Goal: Task Accomplishment & Management: Manage account settings

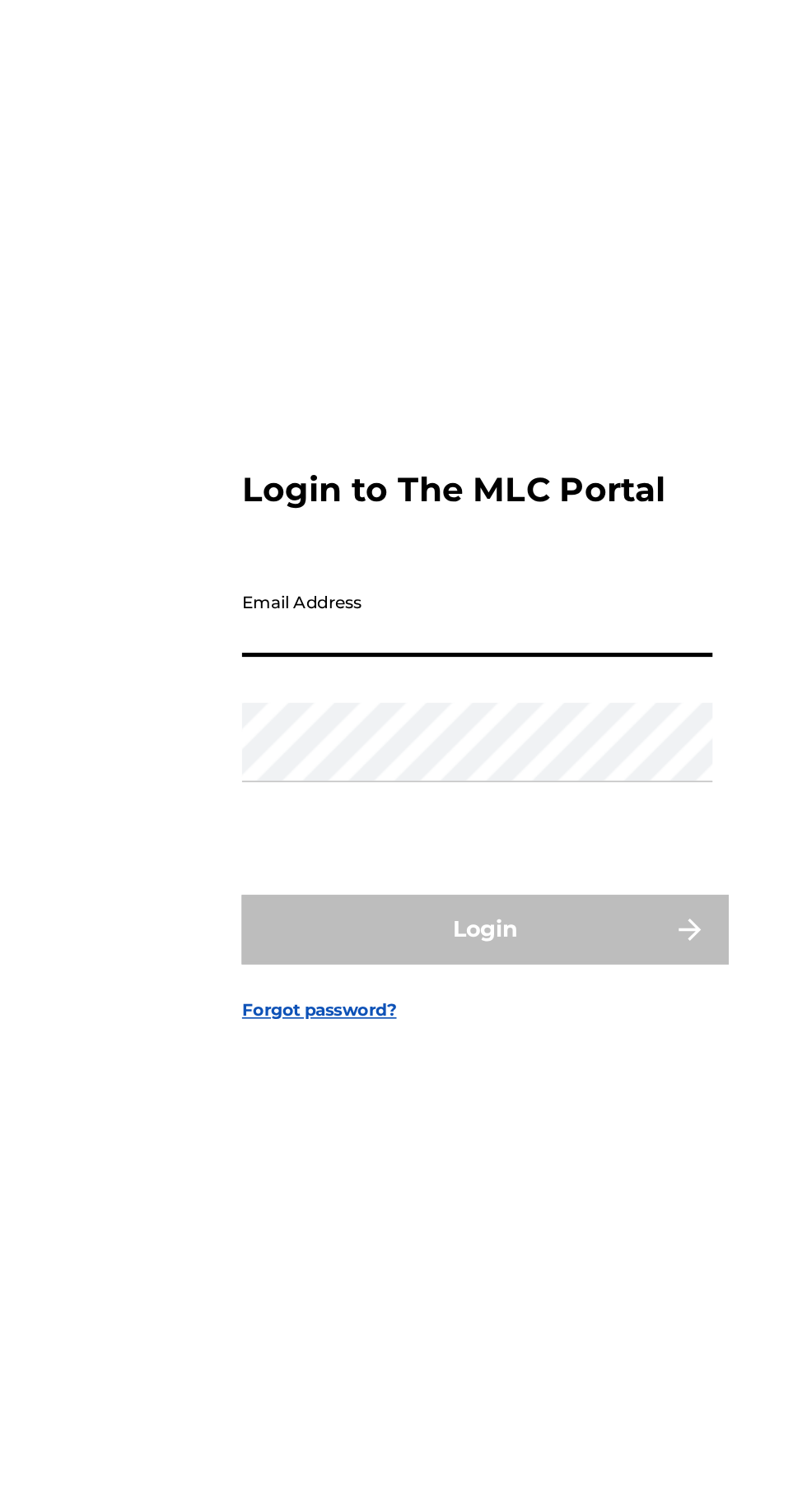
type input "[EMAIL_ADDRESS][DOMAIN_NAME]"
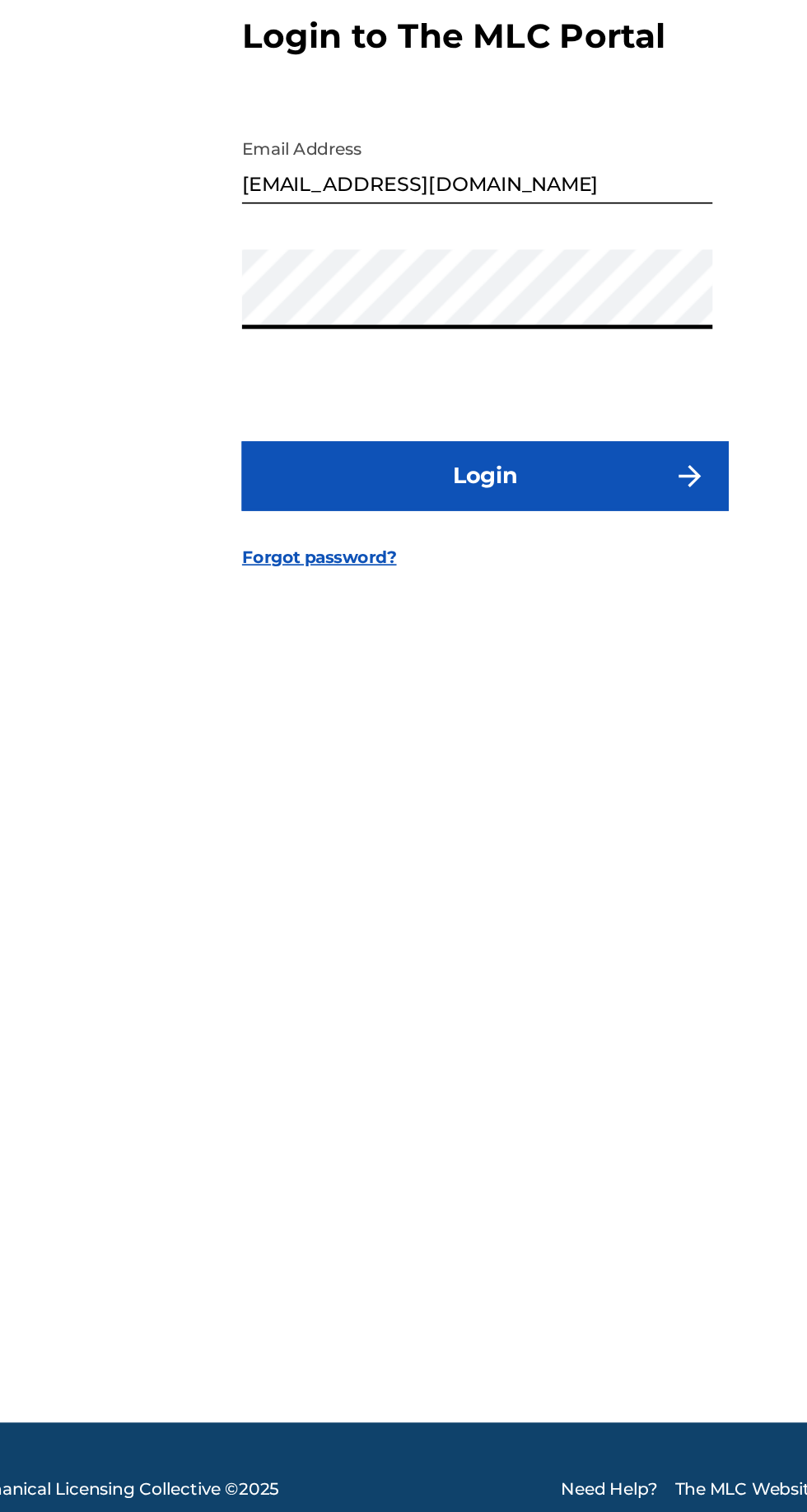
click at [291, 915] on button "Login" at bounding box center [403, 894] width 288 height 42
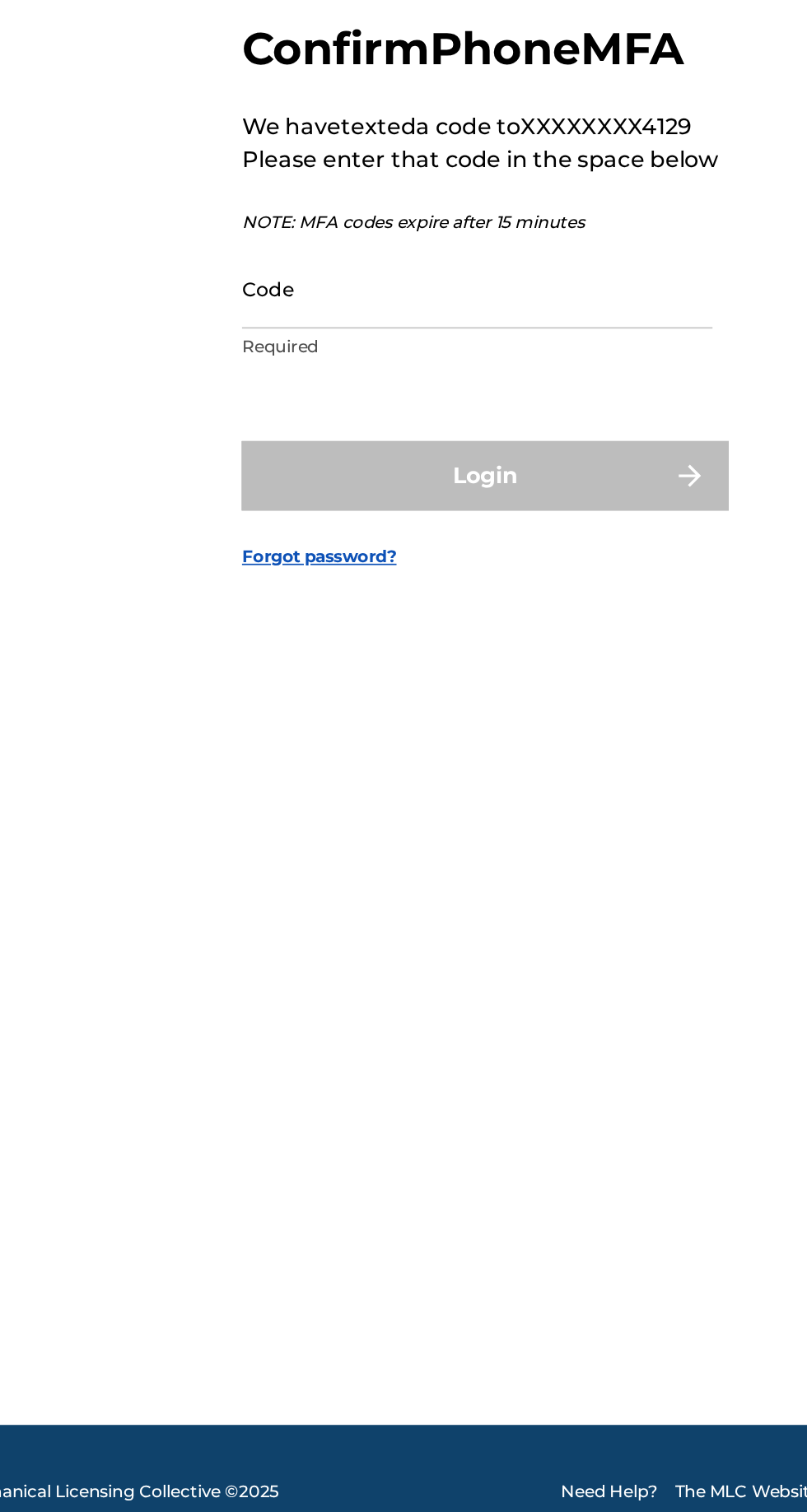
click at [278, 806] on input "Code" at bounding box center [398, 782] width 279 height 47
type input "399090"
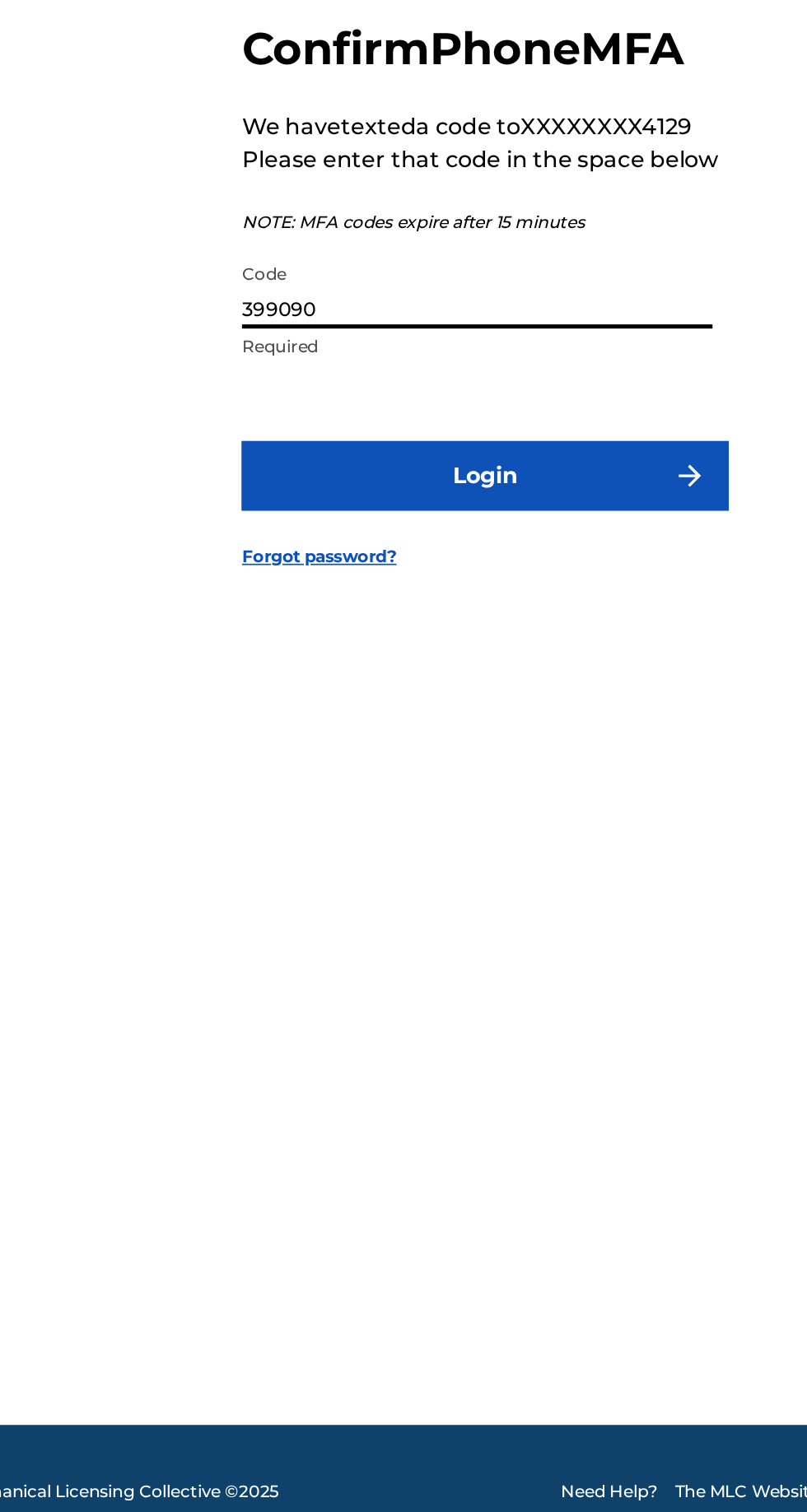
click at [502, 913] on button "Login" at bounding box center [403, 893] width 288 height 42
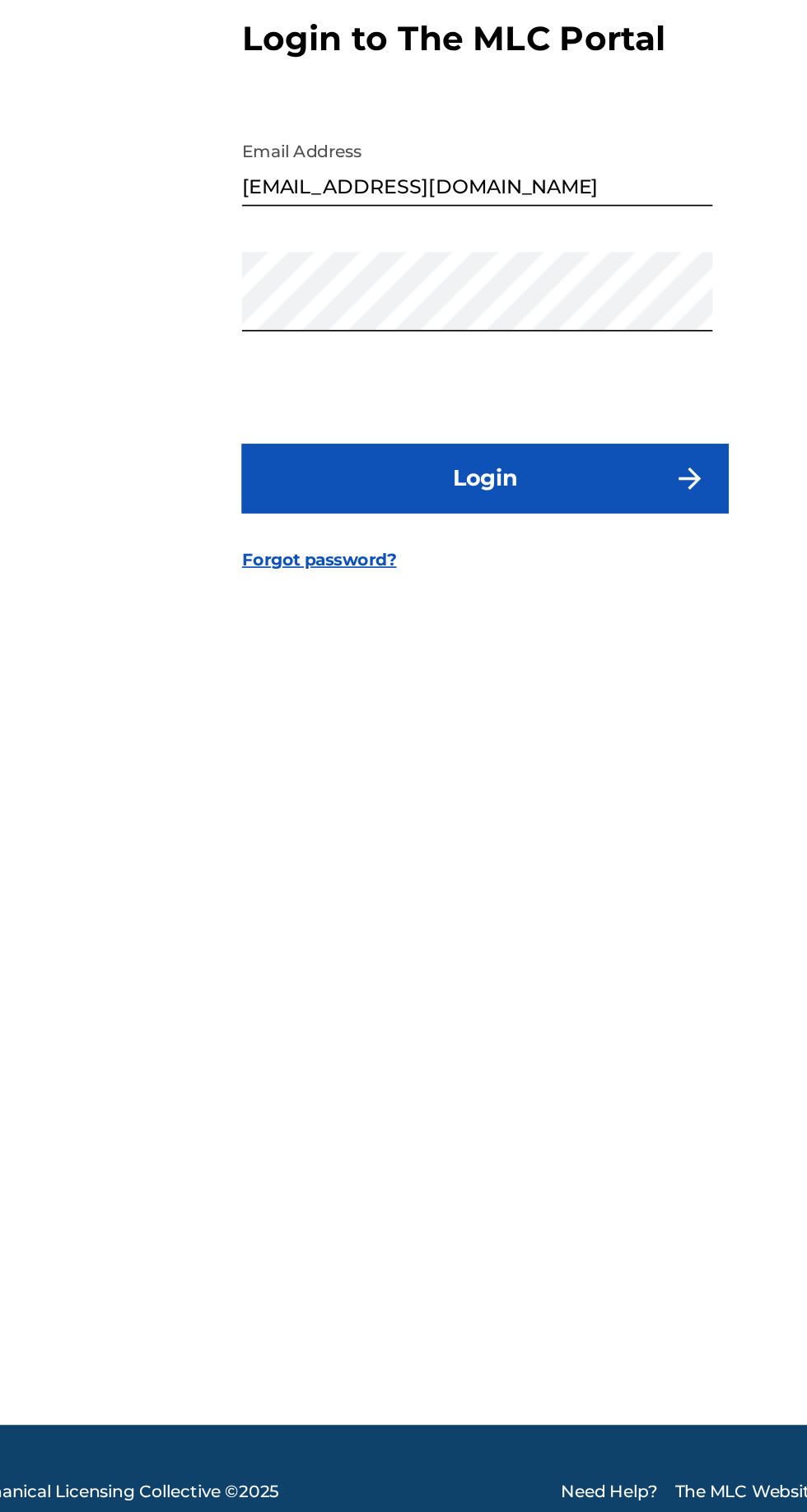
scroll to position [1, 0]
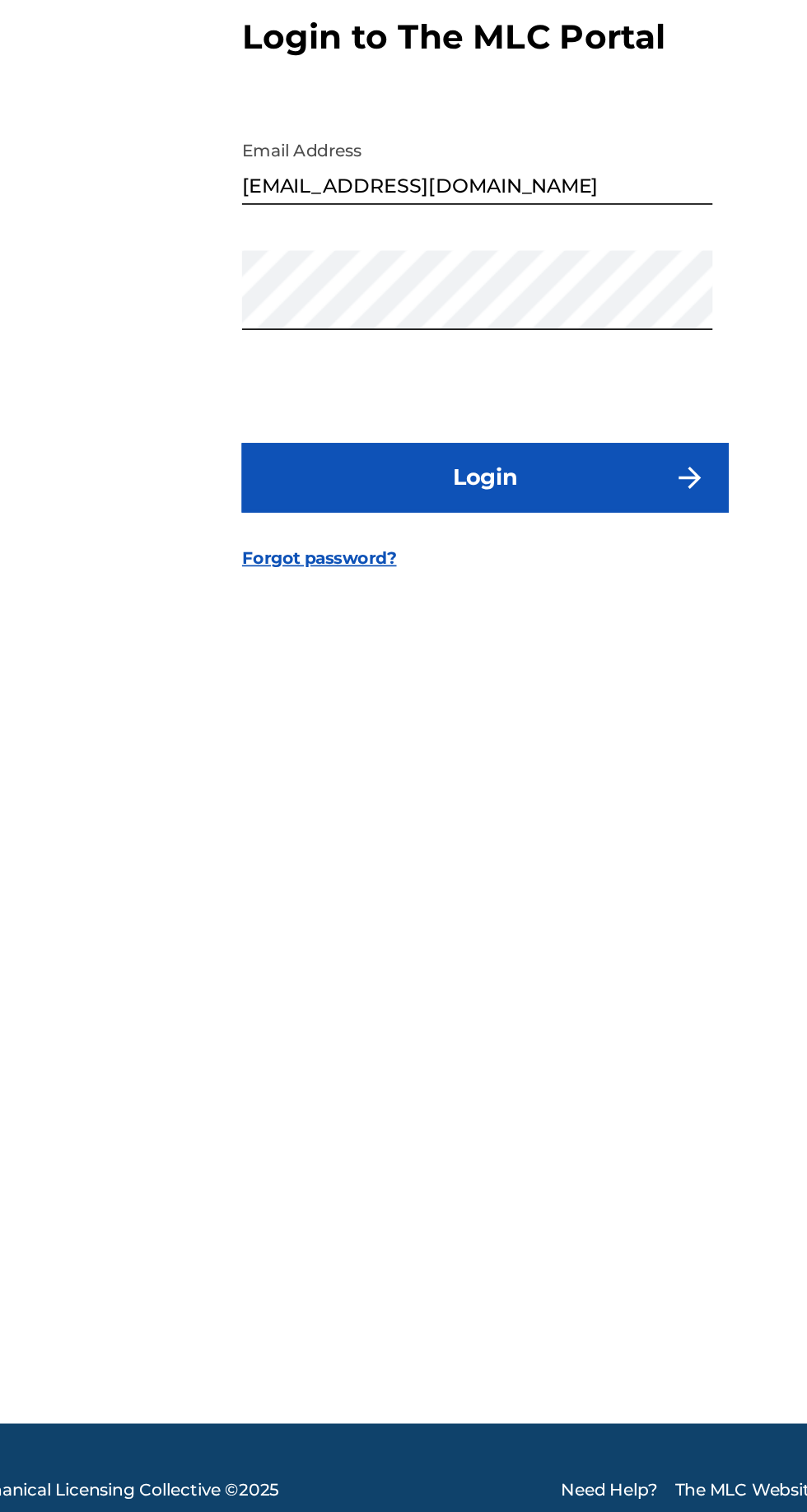
click at [195, 833] on div "Login to The MLC Portal Email Address toonzemk@gmail.com Password Login Forgot …" at bounding box center [404, 772] width 807 height 1364
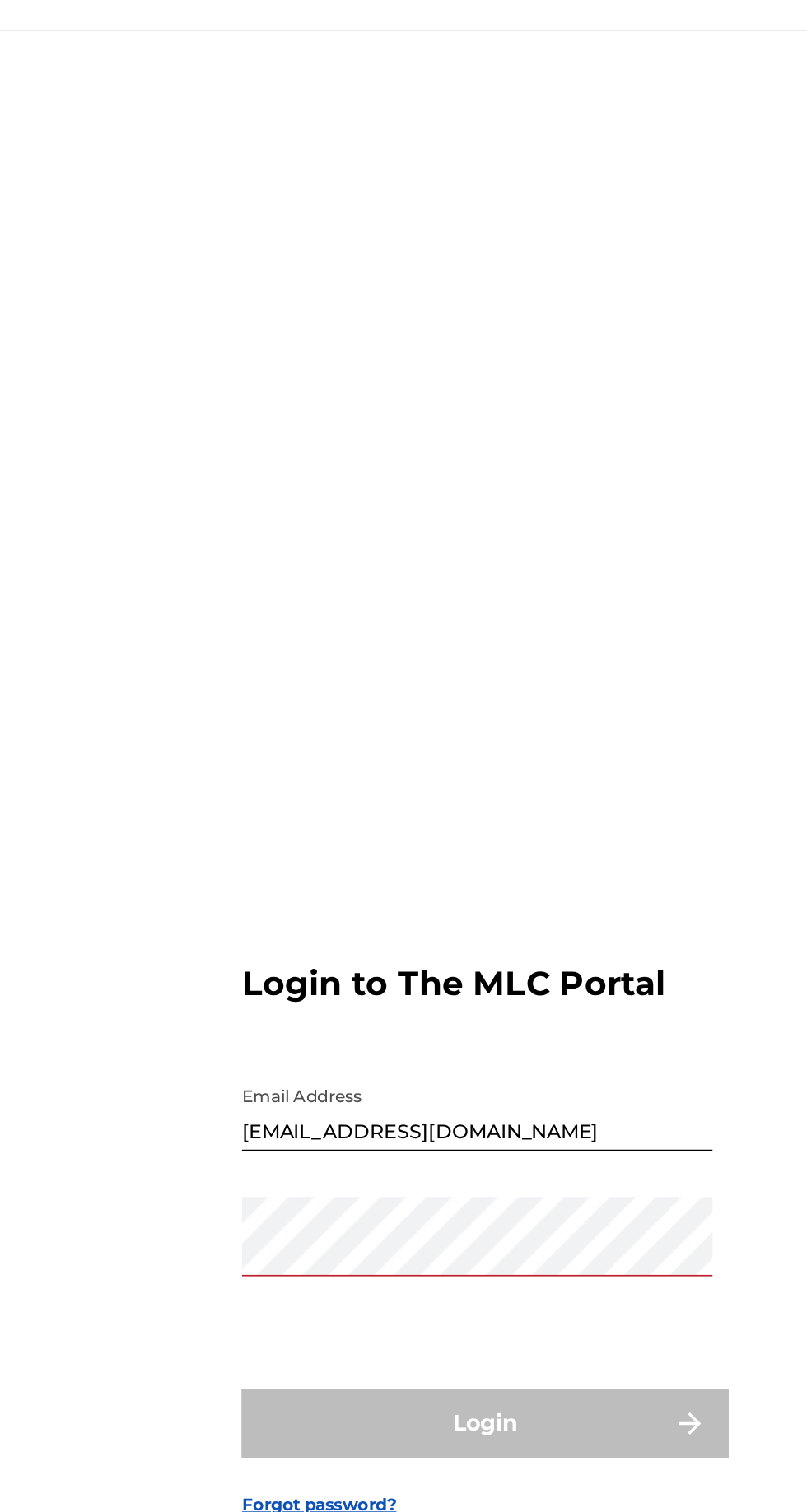
scroll to position [0, 0]
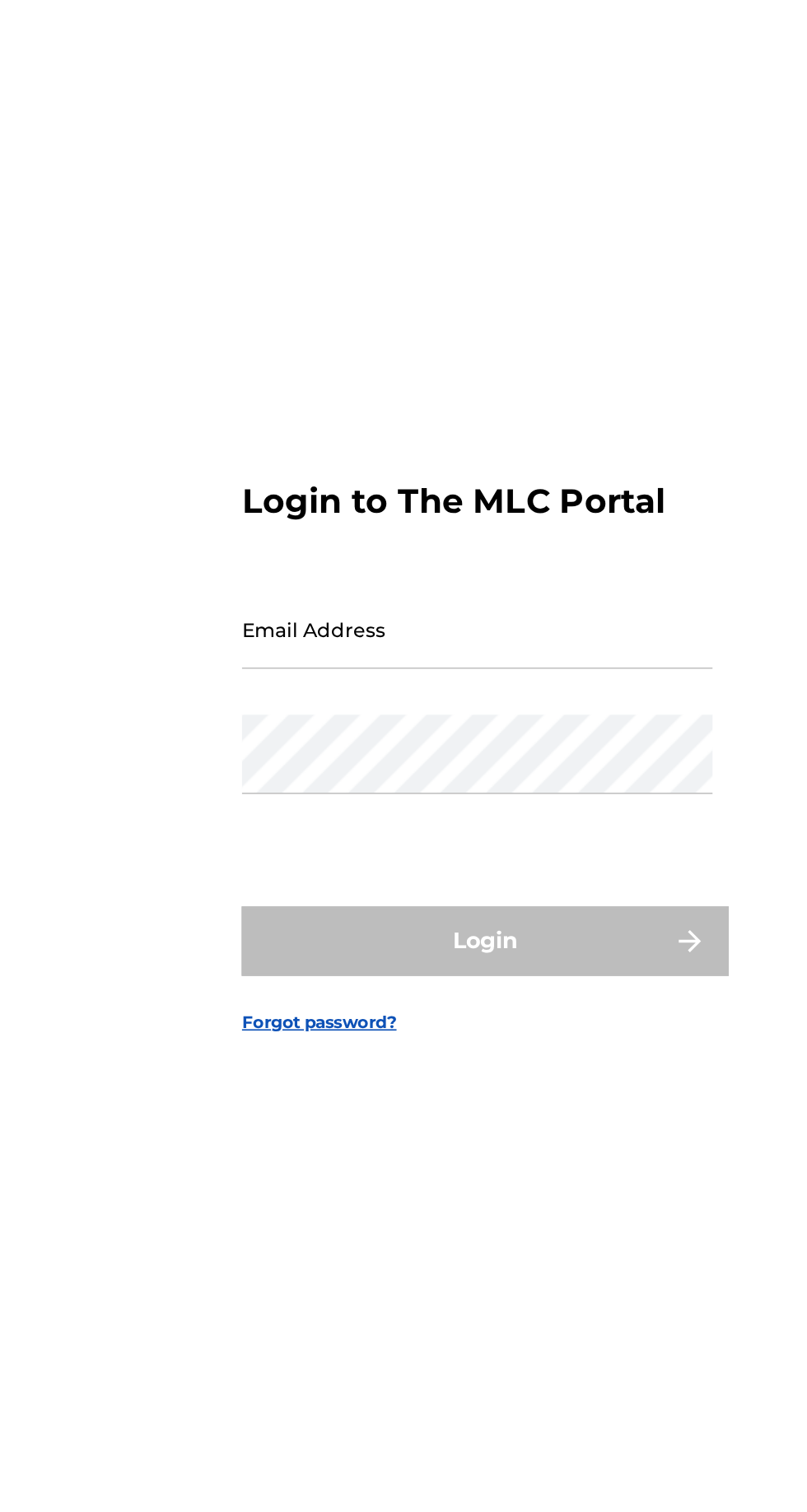
click at [262, 733] on input "Email Address" at bounding box center [398, 710] width 279 height 47
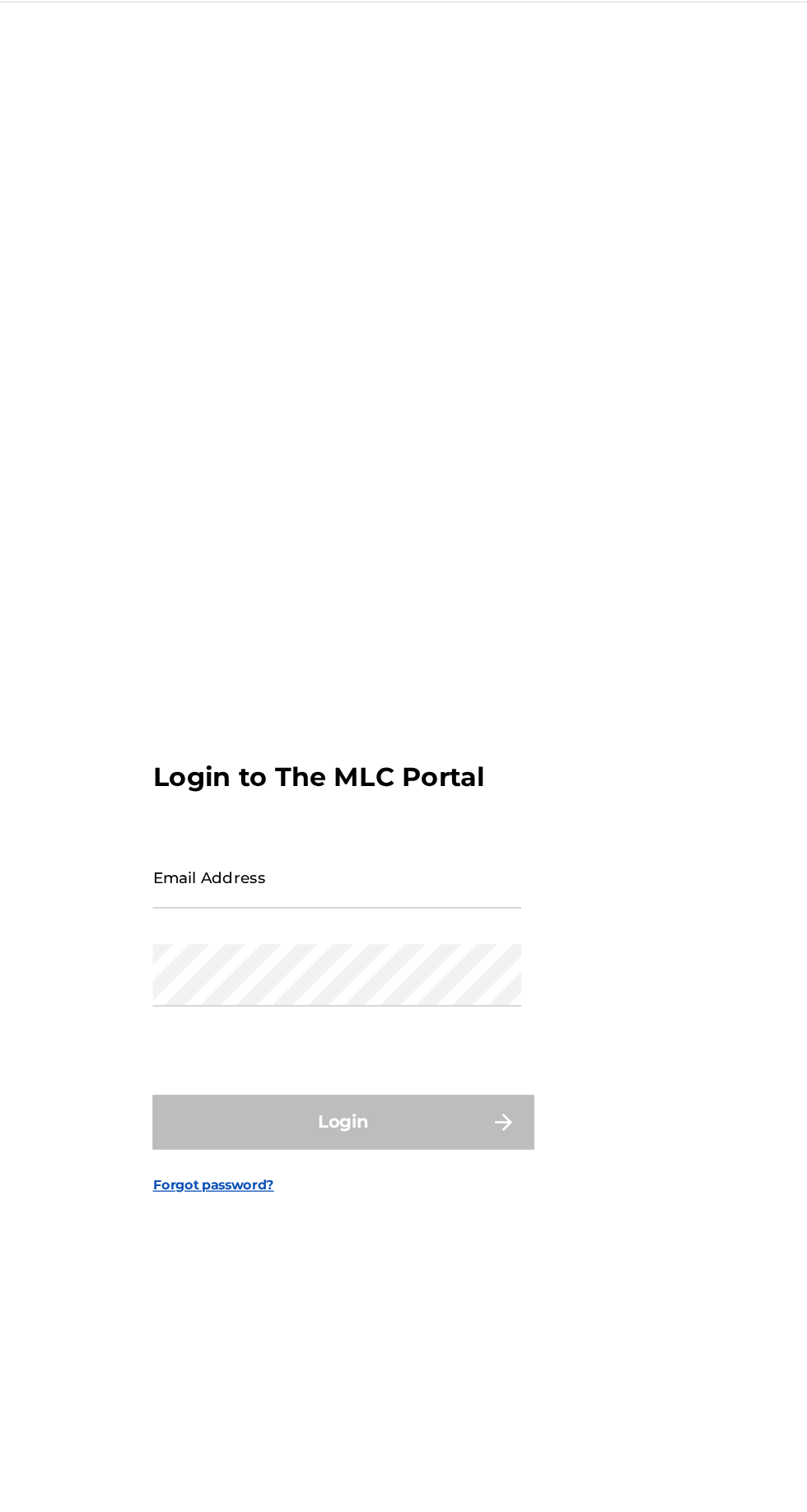
click at [459, 733] on input "Email Address" at bounding box center [398, 710] width 279 height 47
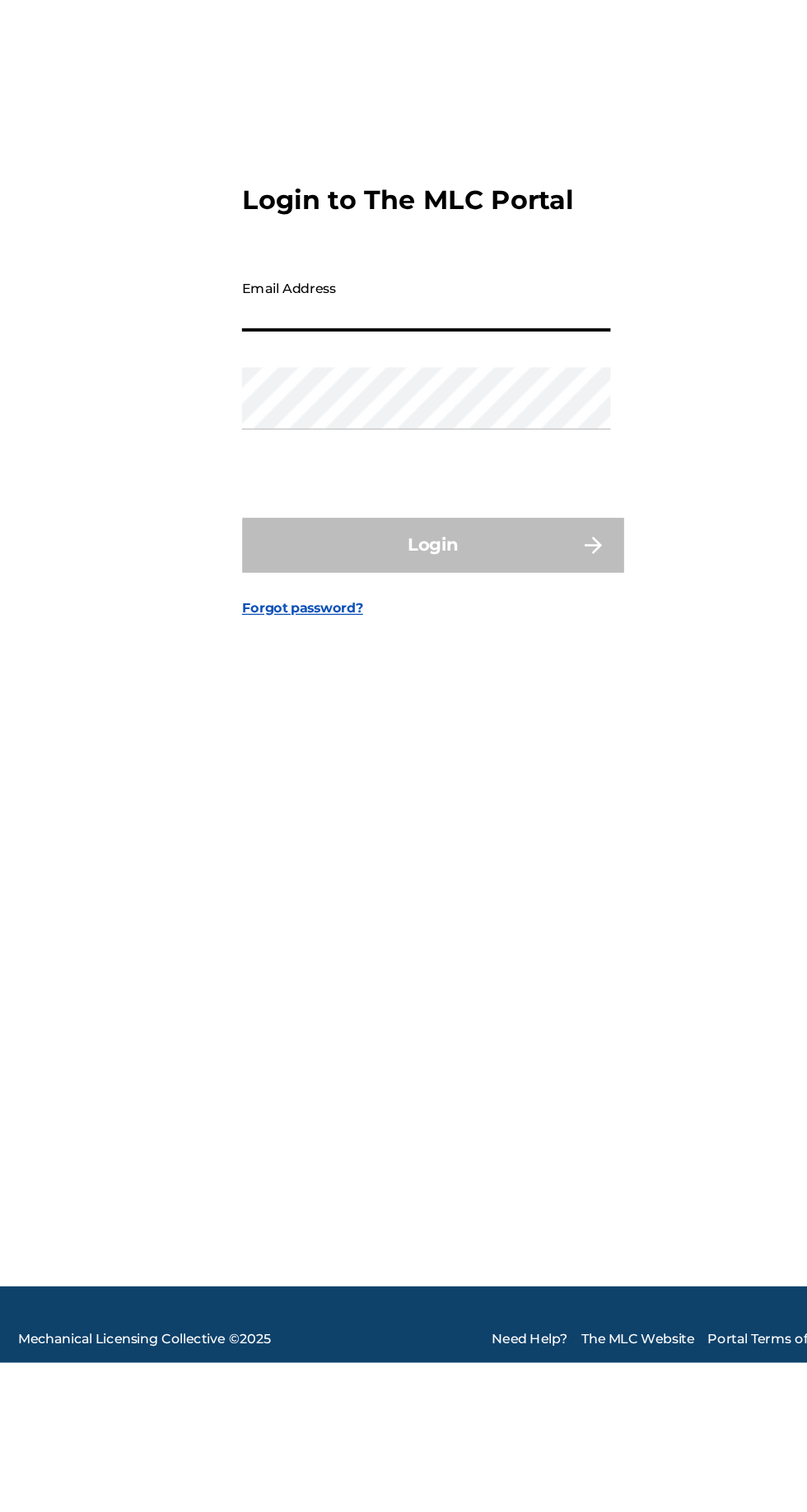
type input "[EMAIL_ADDRESS][DOMAIN_NAME]"
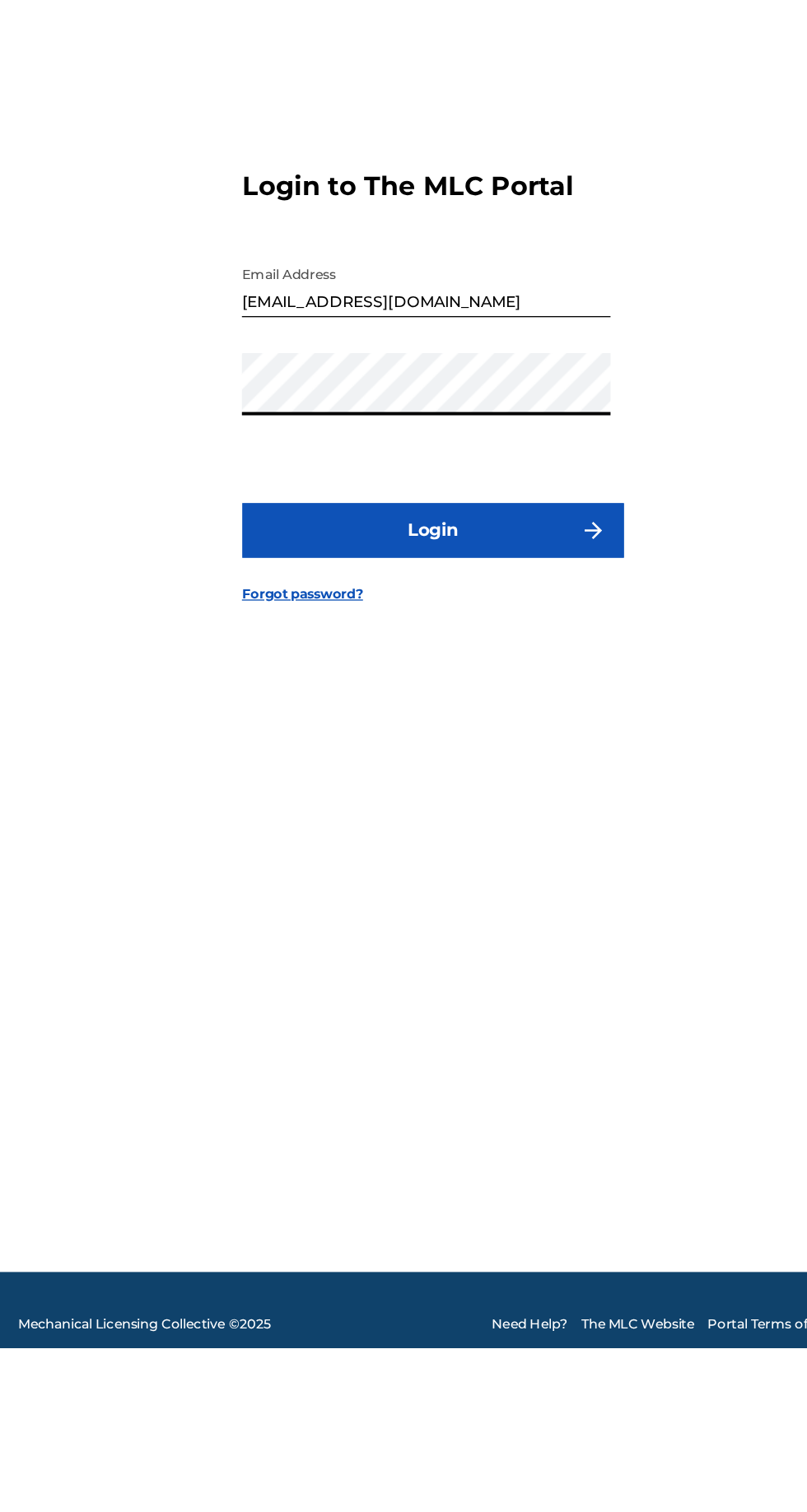
click at [282, 915] on button "Login" at bounding box center [403, 894] width 288 height 42
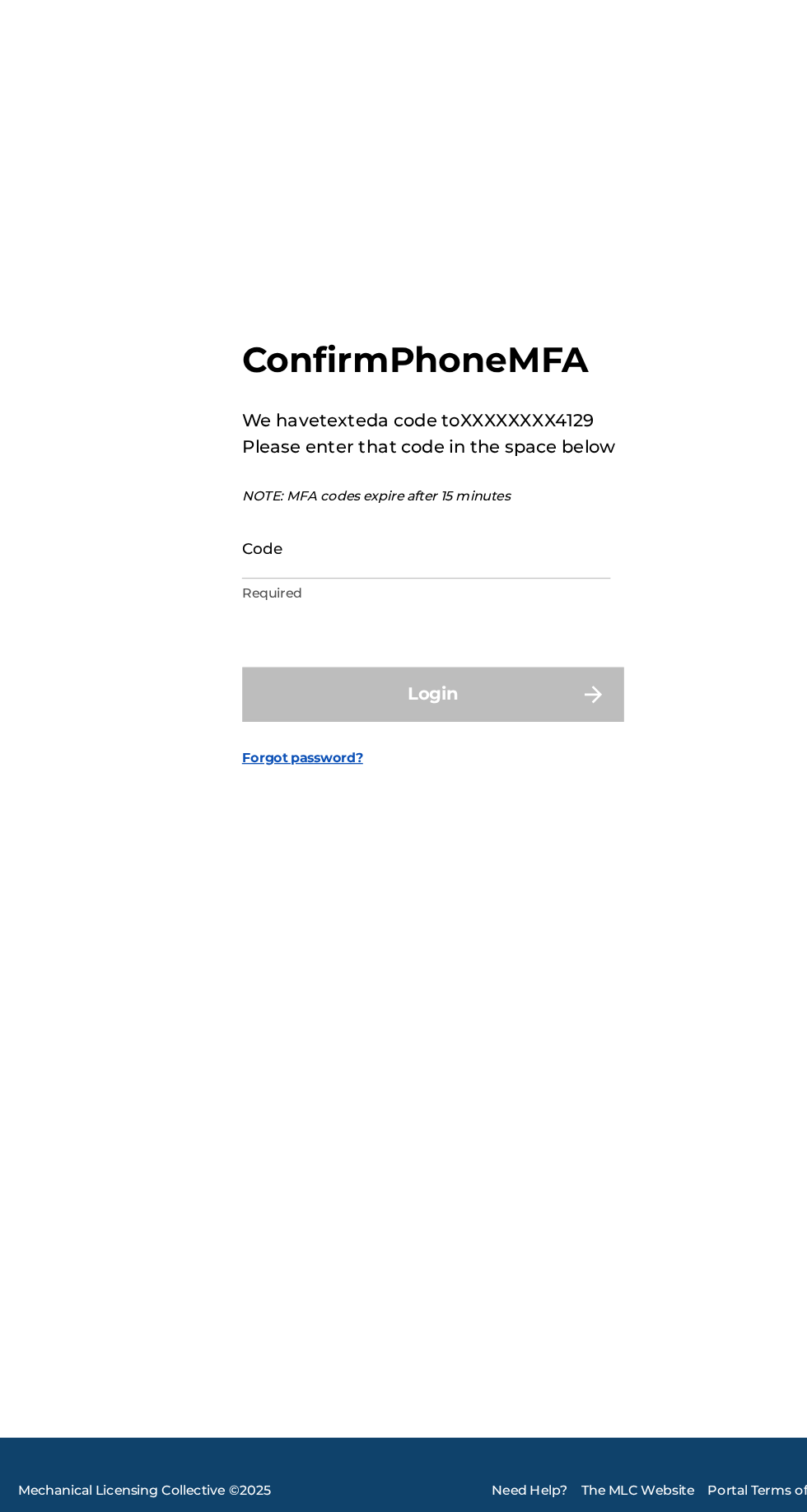
click at [266, 806] on input "Code" at bounding box center [398, 782] width 279 height 47
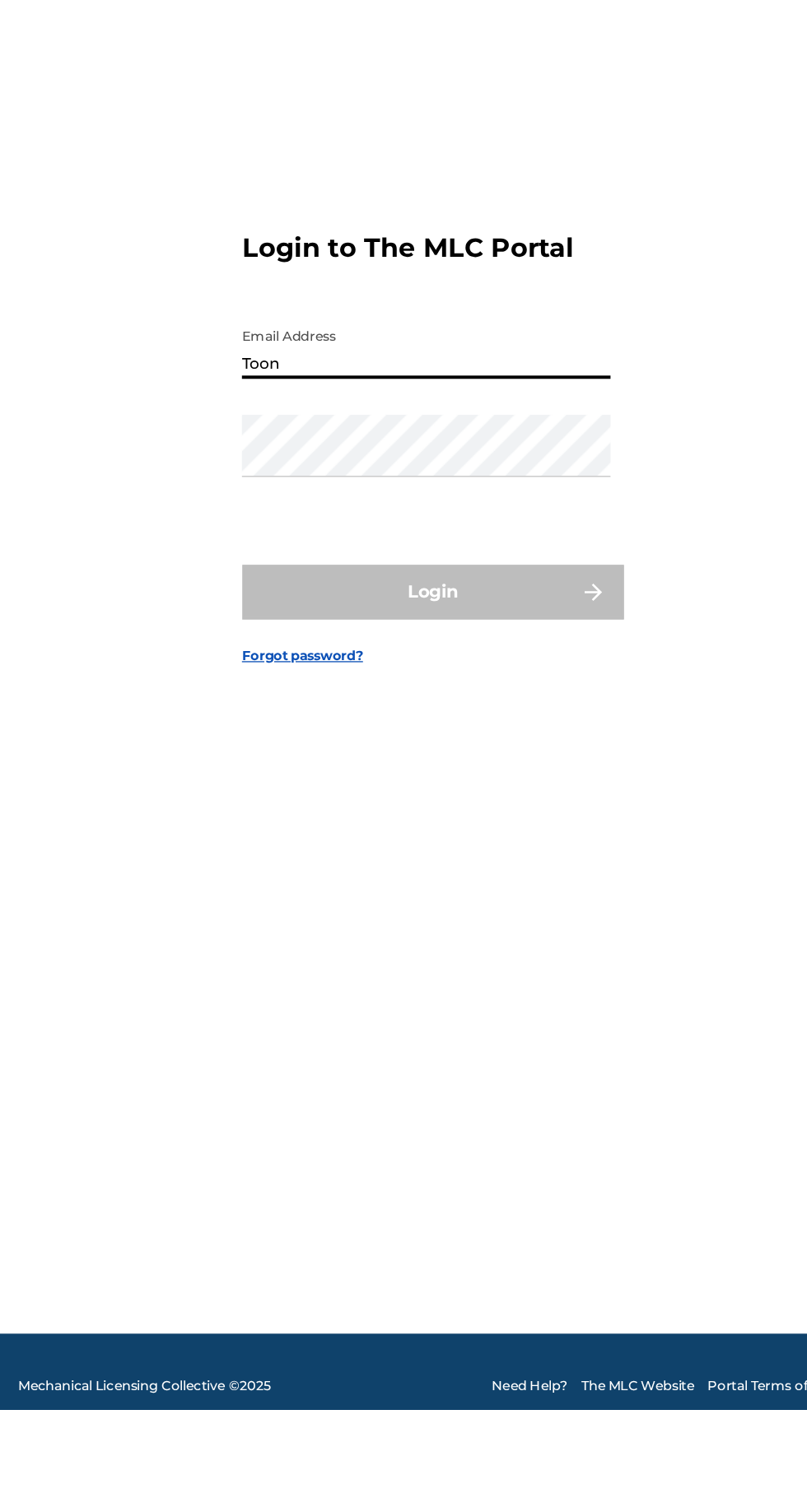
type input "Toon"
